Goal: Task Accomplishment & Management: Complete application form

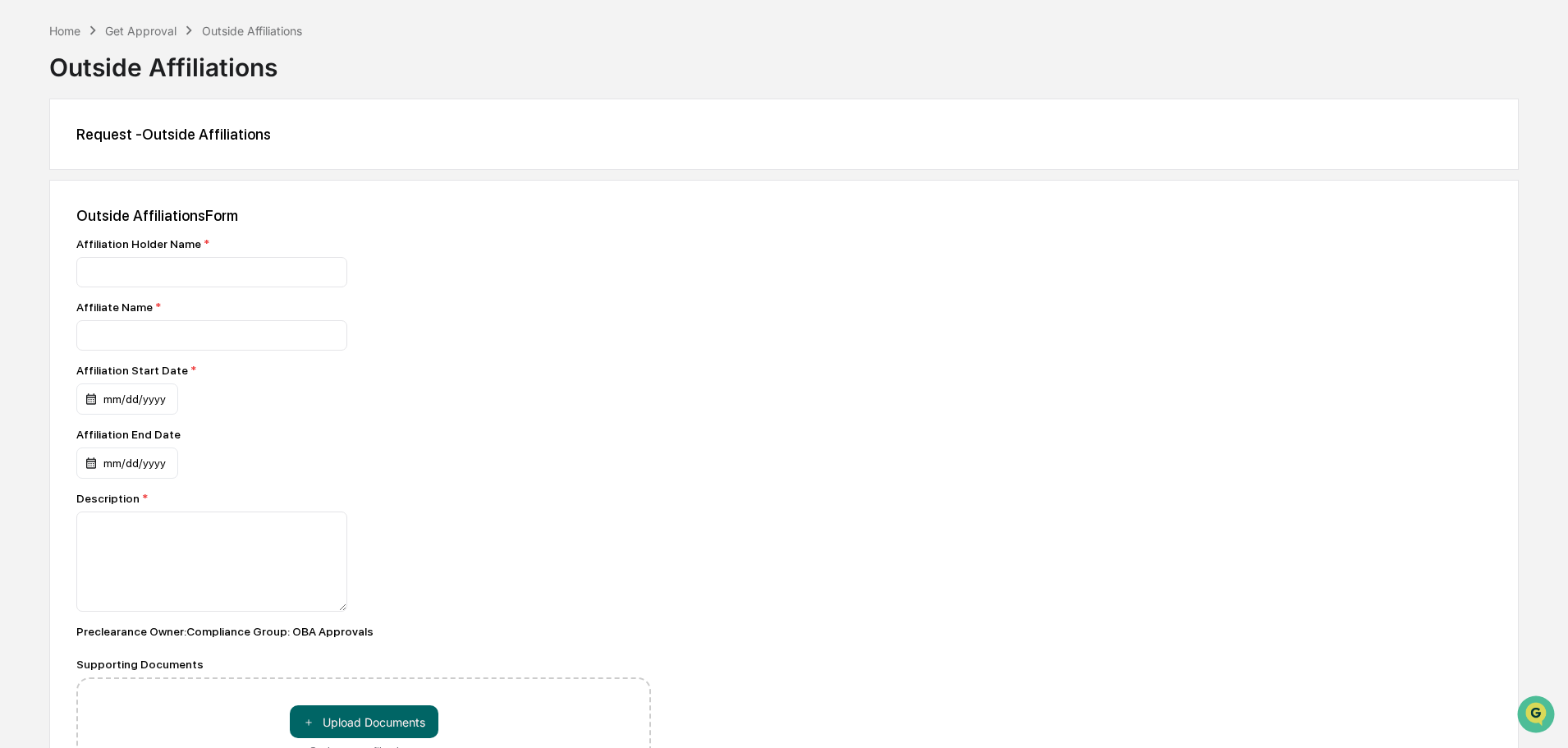
scroll to position [82, 0]
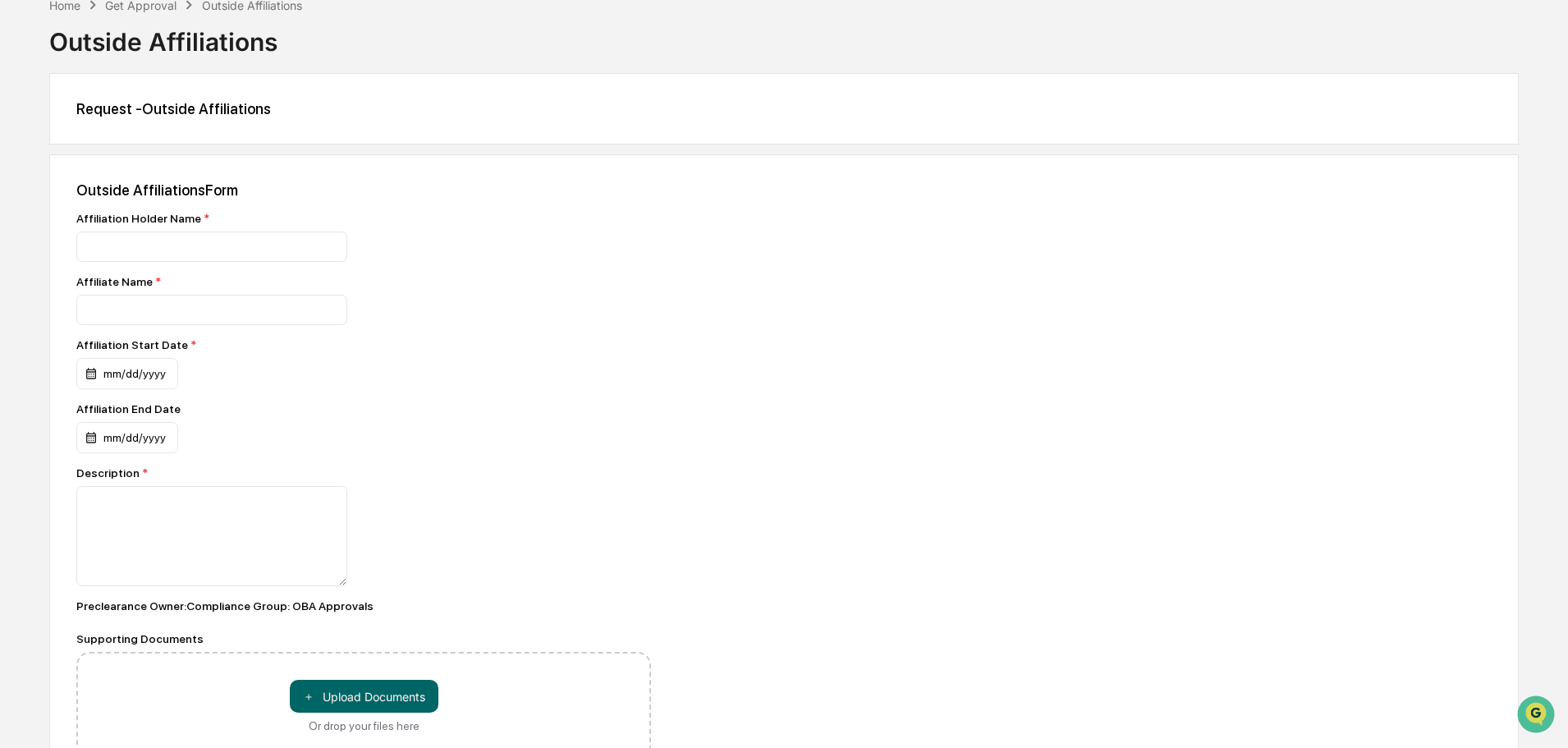
click at [156, 7] on div "Get Approval" at bounding box center [140, 5] width 71 height 14
click at [245, 11] on div "Outside Affiliations" at bounding box center [252, 5] width 100 height 14
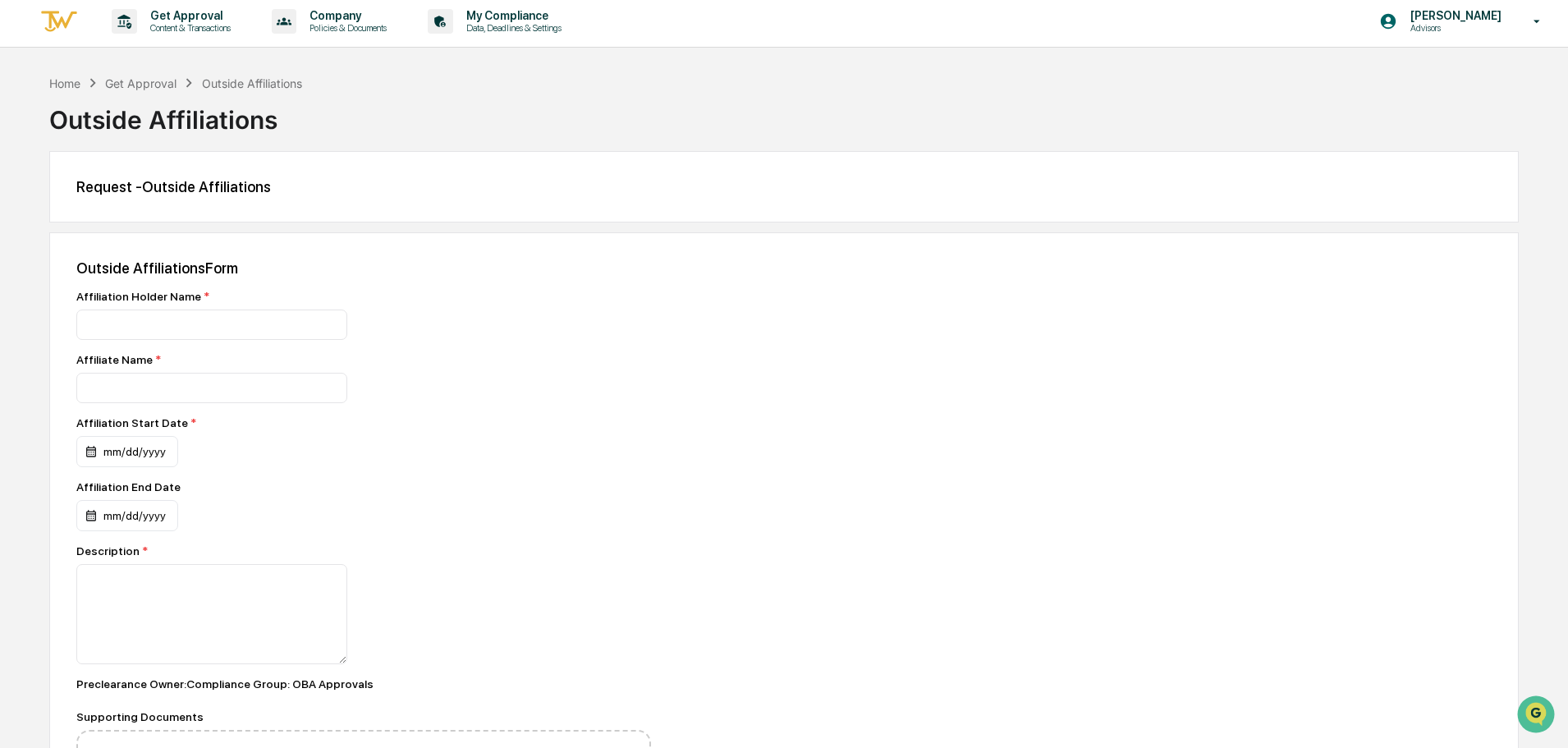
scroll to position [0, 0]
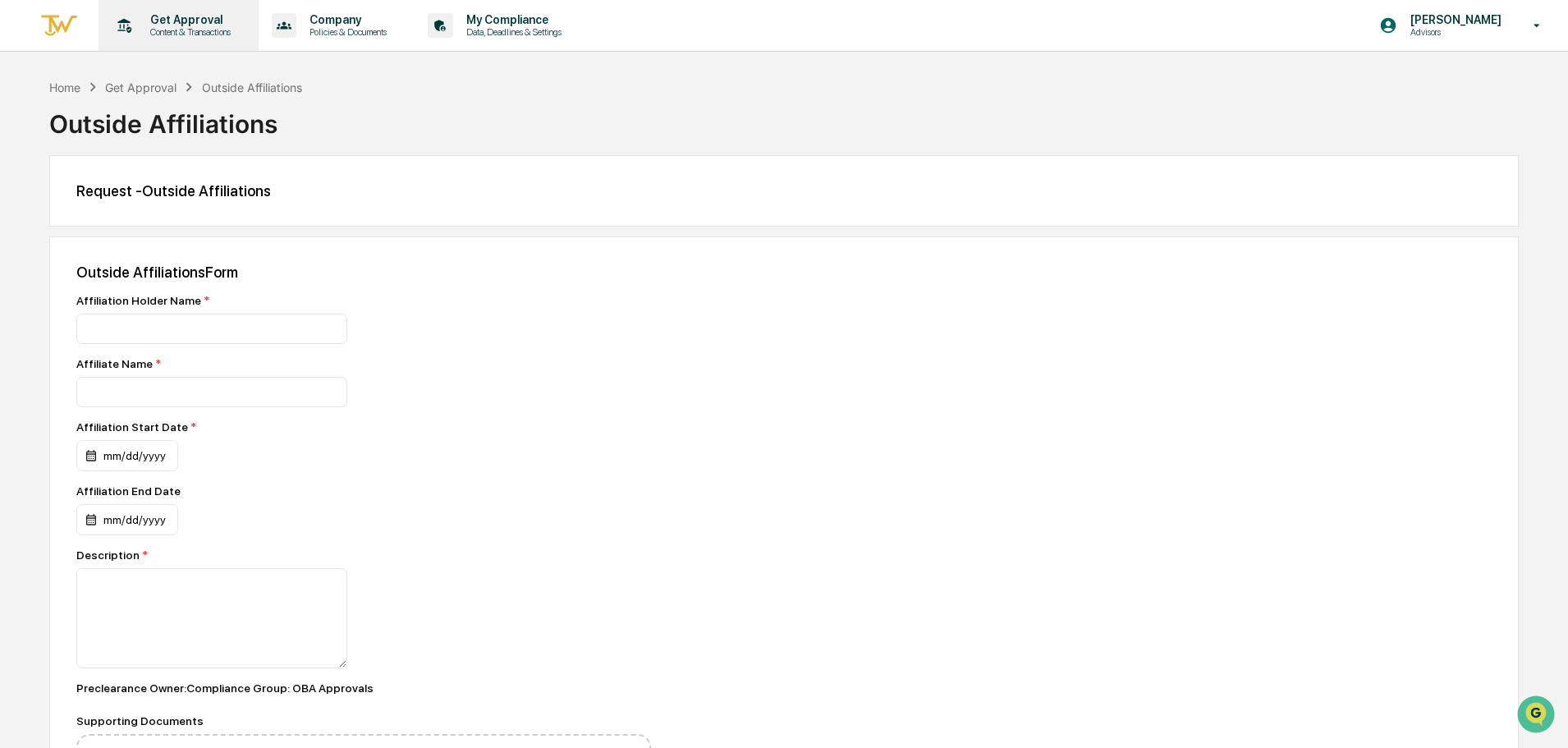
click at [171, 23] on p "Get Approval" at bounding box center [188, 20] width 102 height 13
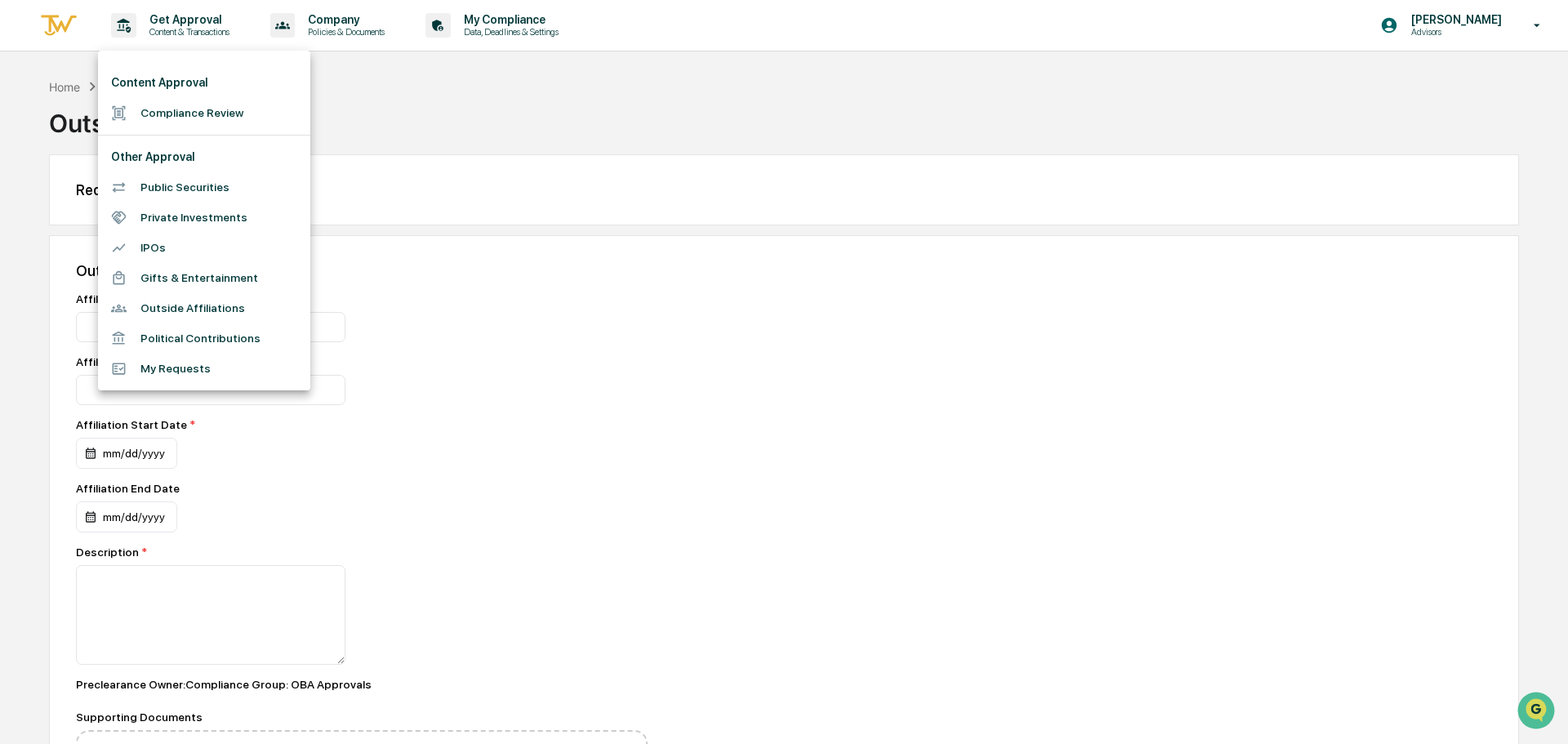
click at [205, 220] on li "Private Investments" at bounding box center [204, 217] width 212 height 30
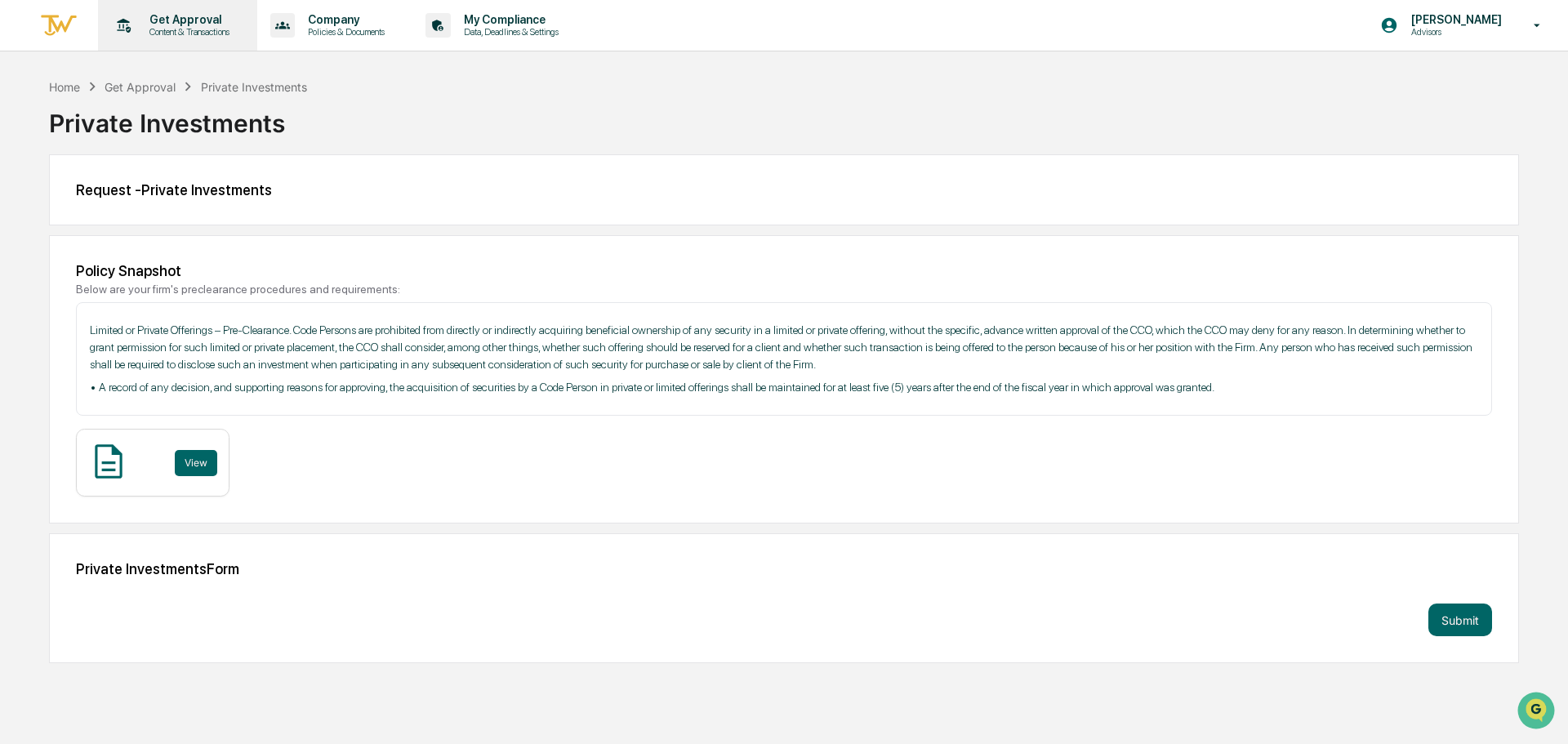
click at [190, 26] on p "Content & Transactions" at bounding box center [187, 32] width 101 height 11
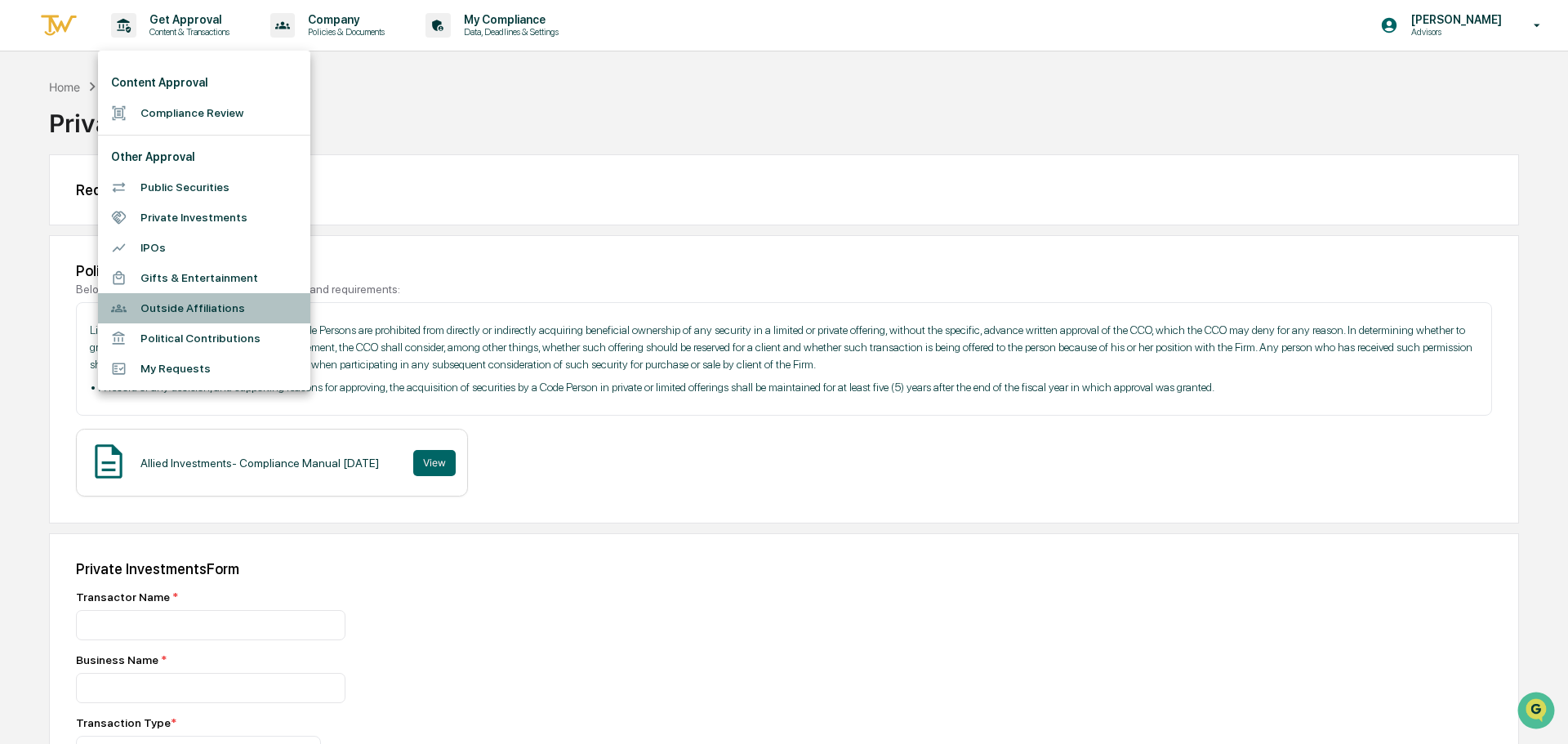
click at [204, 315] on li "Outside Affiliations" at bounding box center [204, 308] width 212 height 30
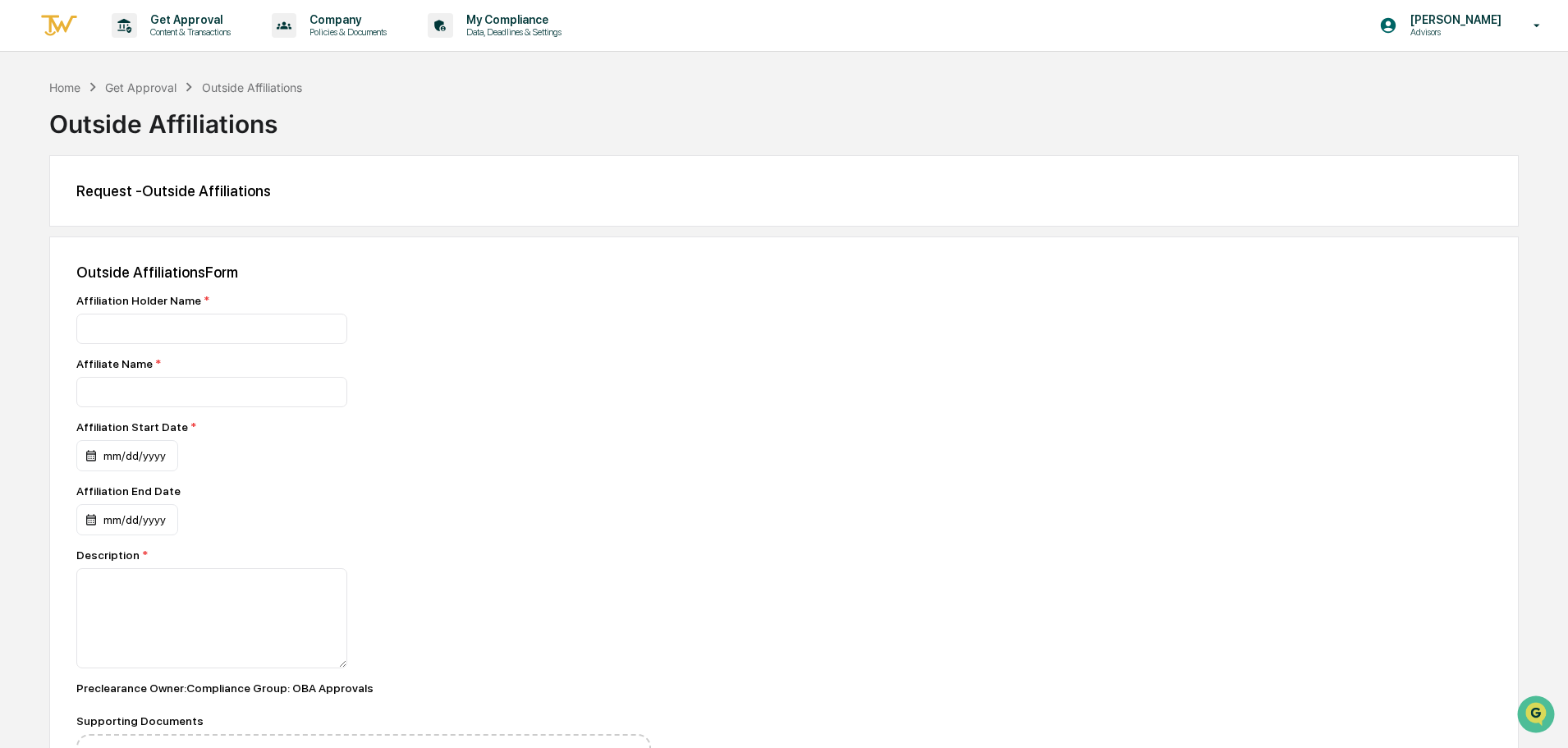
click at [211, 295] on div "Affiliation Holder Name *" at bounding box center [364, 301] width 575 height 13
click at [174, 176] on div "Request - Outside Affiliations" at bounding box center [784, 190] width 1469 height 71
click at [1534, 29] on icon at bounding box center [1537, 25] width 29 height 16
click at [1026, 90] on div at bounding box center [788, 374] width 1576 height 748
